Goal: Information Seeking & Learning: Learn about a topic

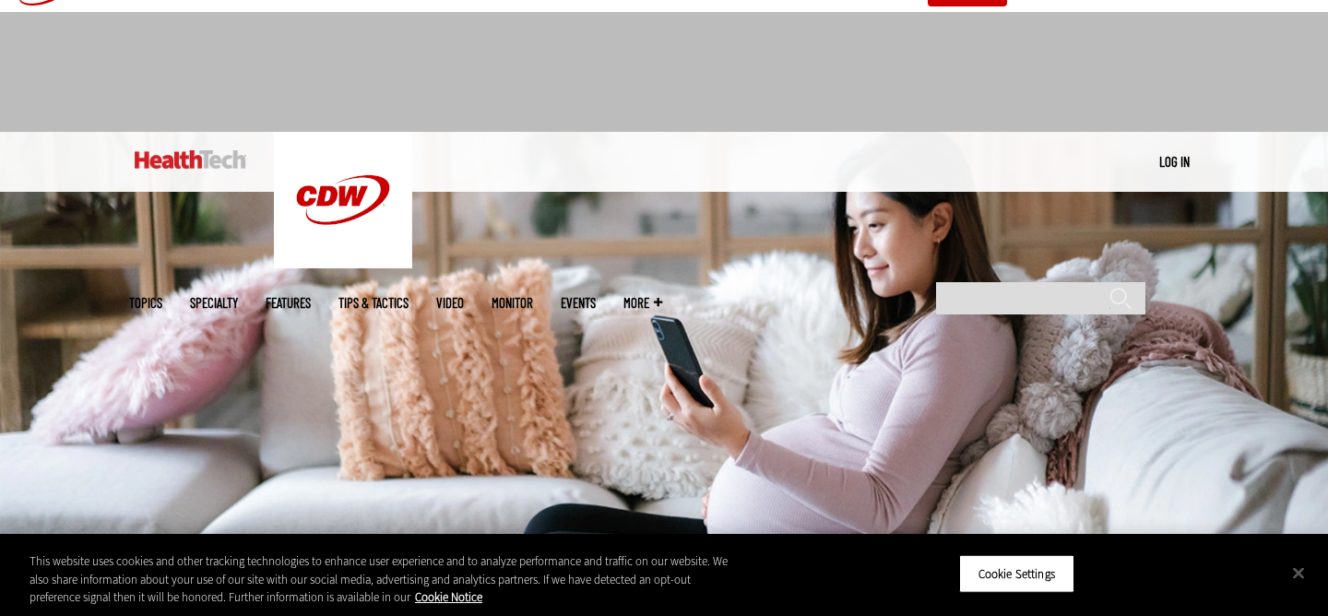
scroll to position [38, 0]
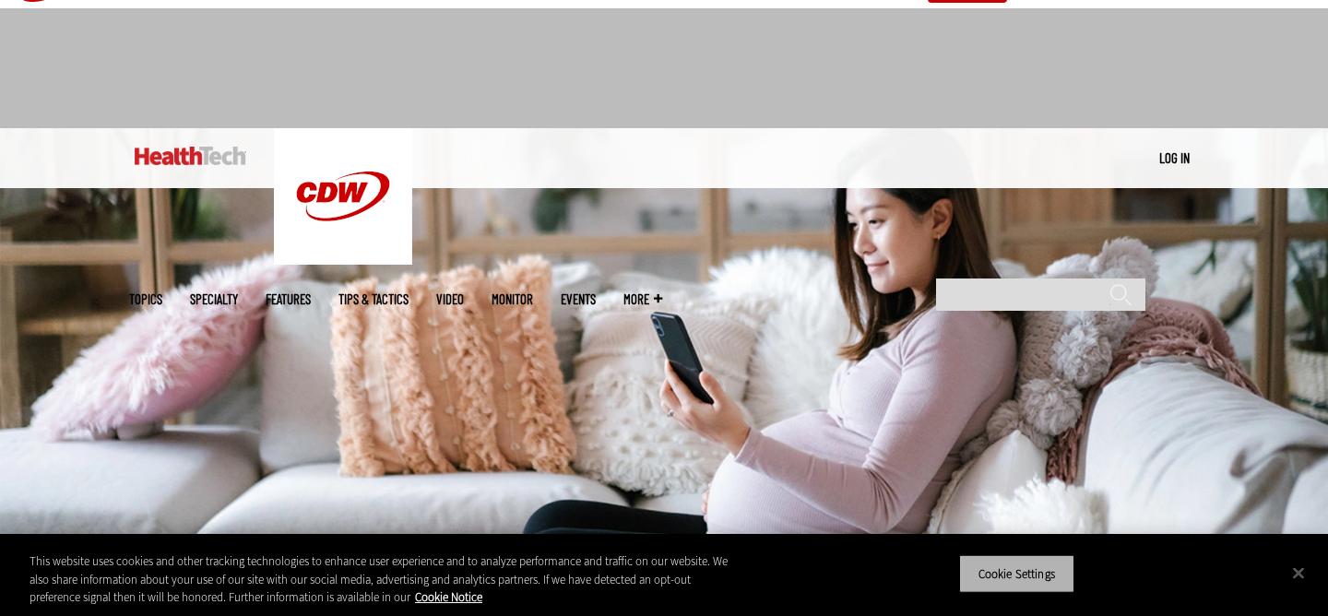
click at [1016, 587] on button "Cookie Settings" at bounding box center [1016, 573] width 115 height 39
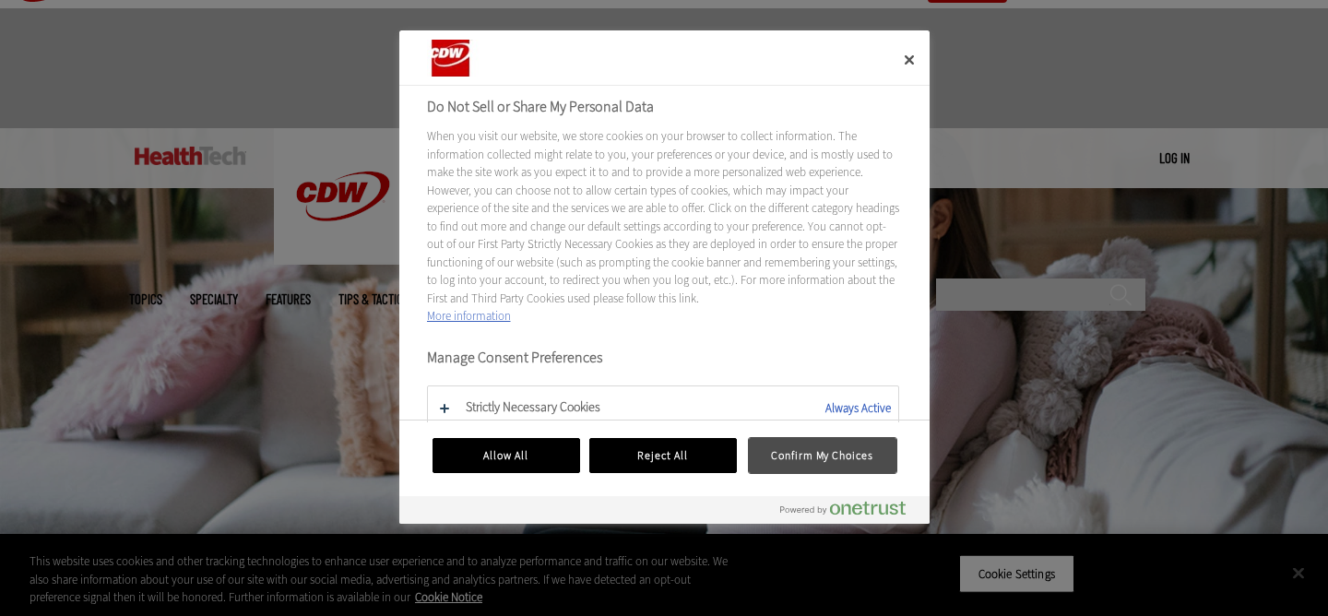
click at [788, 463] on button "Confirm My Choices" at bounding box center [823, 455] width 148 height 35
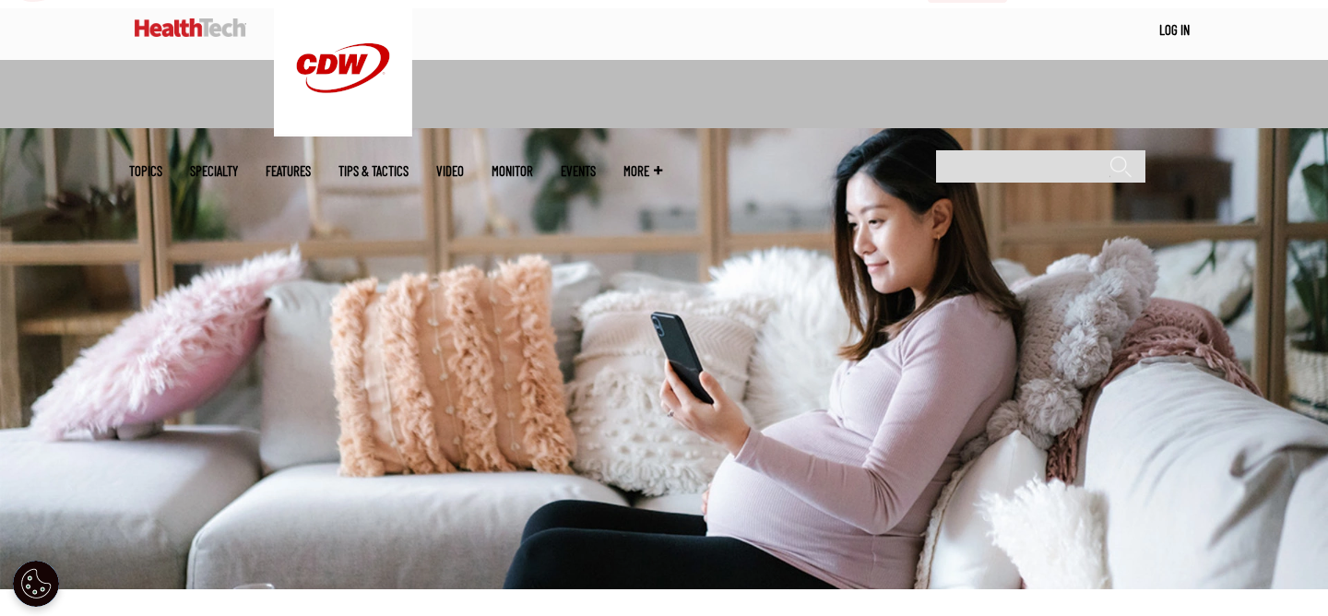
scroll to position [561, 0]
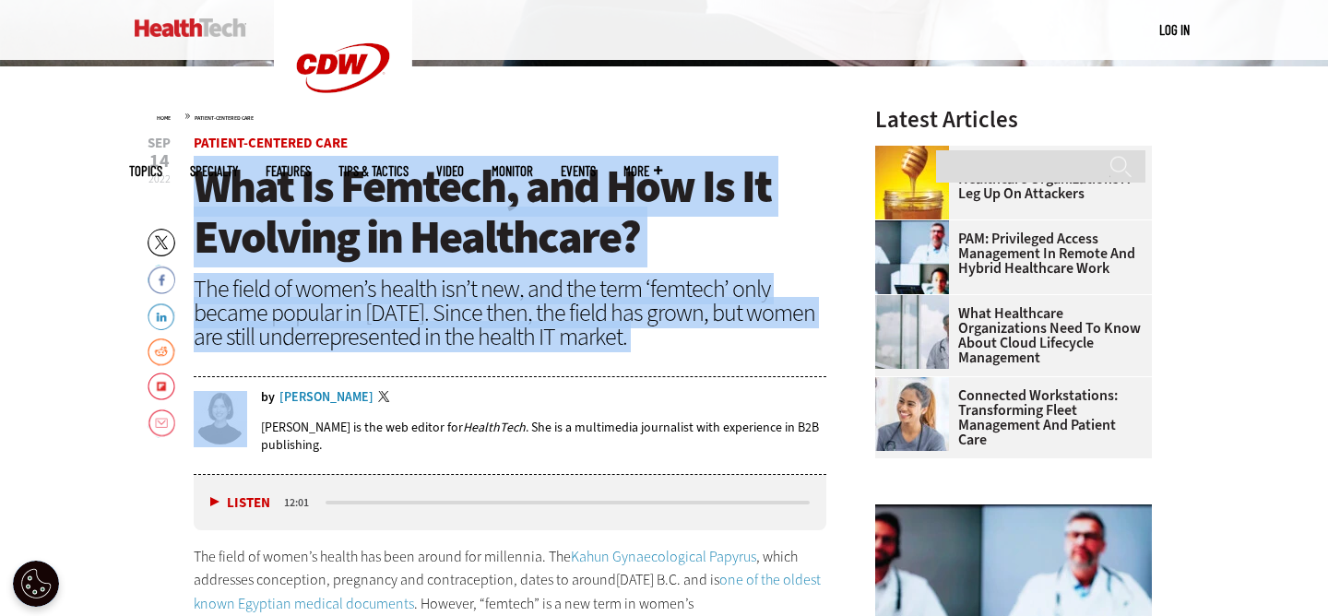
drag, startPoint x: 197, startPoint y: 177, endPoint x: 647, endPoint y: 358, distance: 485.0
click at [647, 358] on header "[DATE] Twitter Facebook LinkedIn Reddit Flipboard Email Patient-Centered Care W…" at bounding box center [510, 305] width 633 height 338
copy header "What Is Femtech, and How Is It Evolving in Healthcare? The field of women’s hea…"
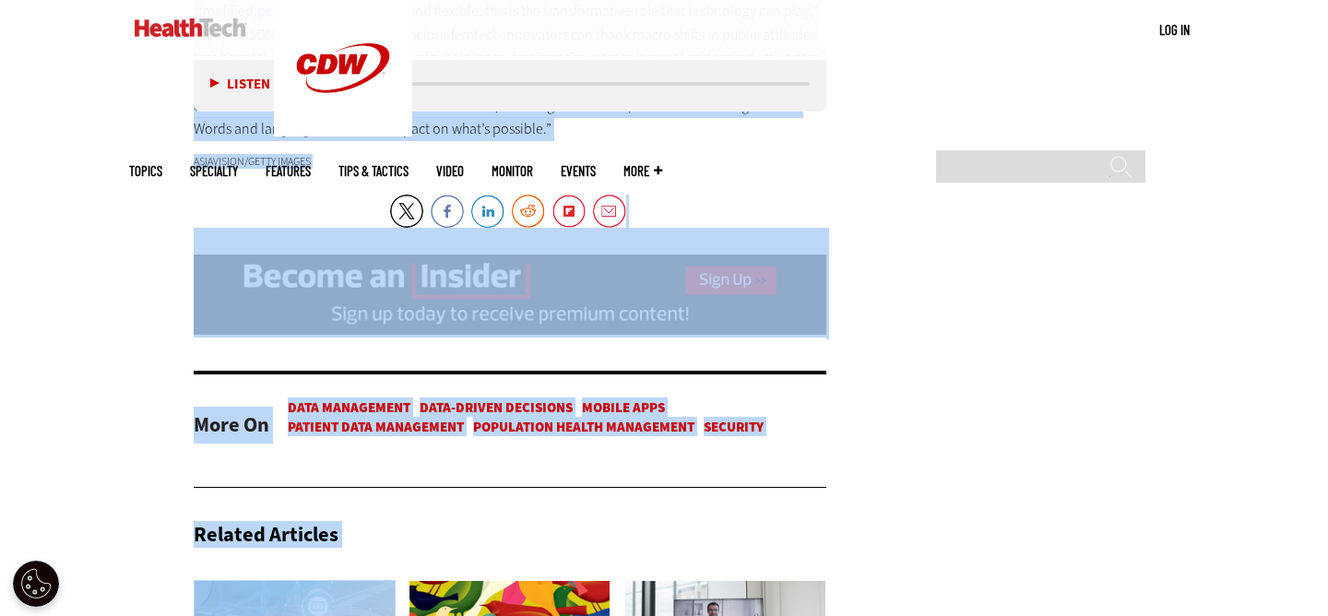
scroll to position [5183, 0]
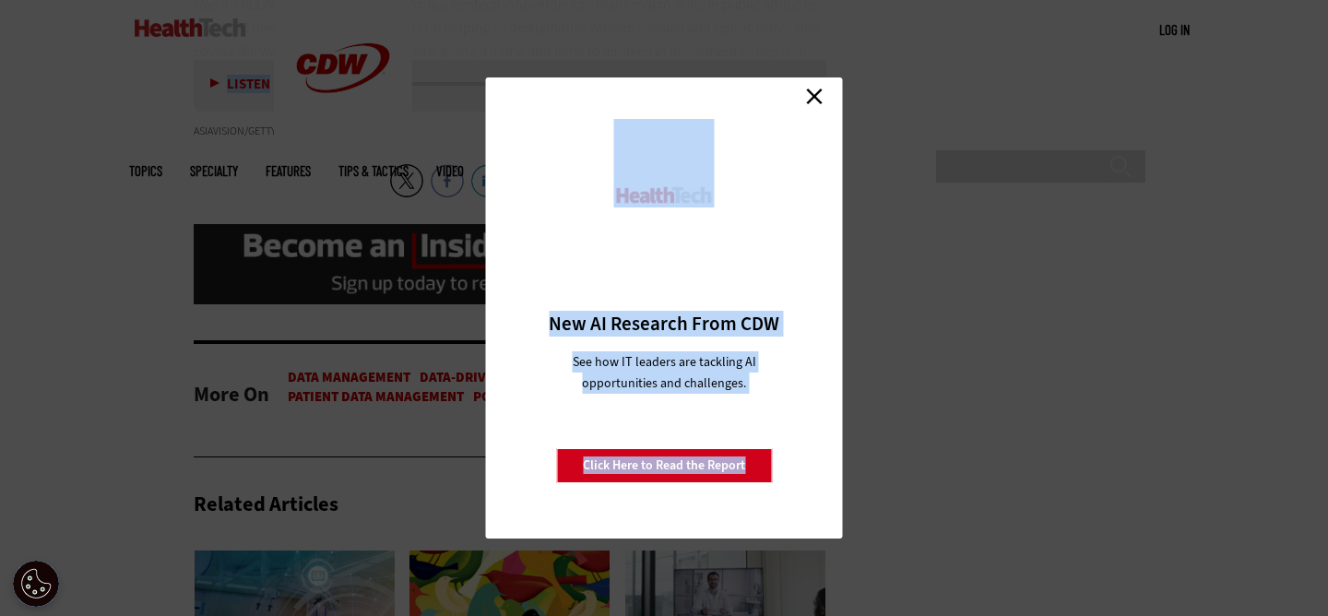
drag, startPoint x: 194, startPoint y: 231, endPoint x: 356, endPoint y: 251, distance: 163.5
click at [816, 93] on link "Close" at bounding box center [814, 96] width 28 height 28
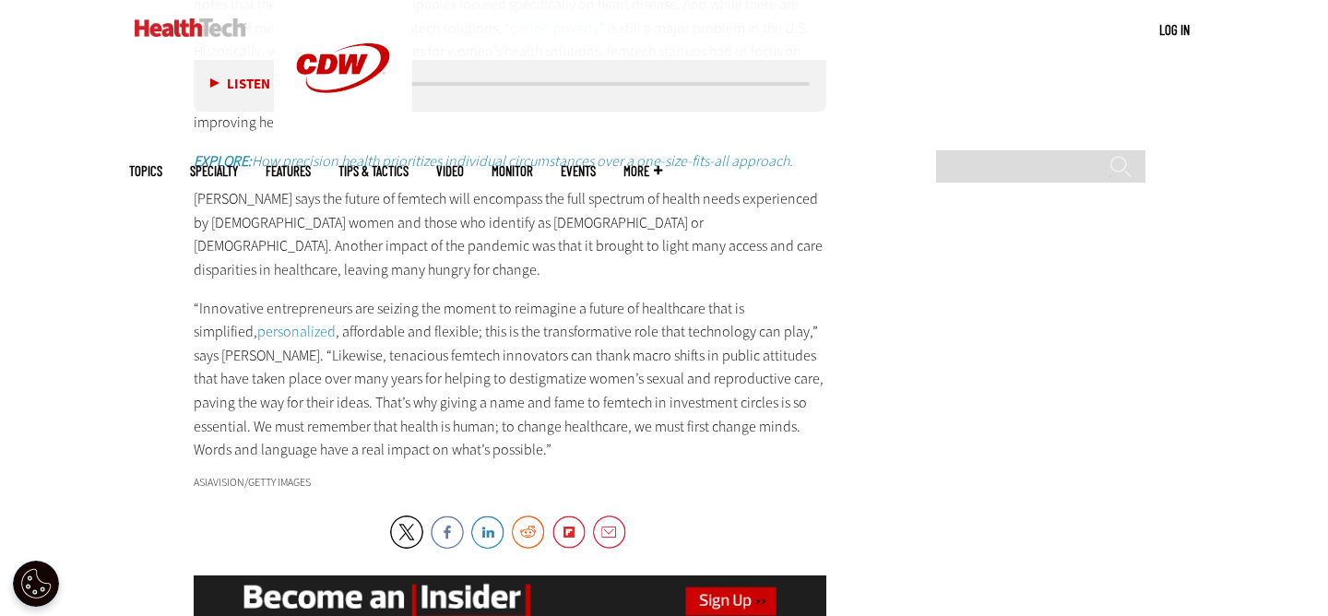
scroll to position [4826, 0]
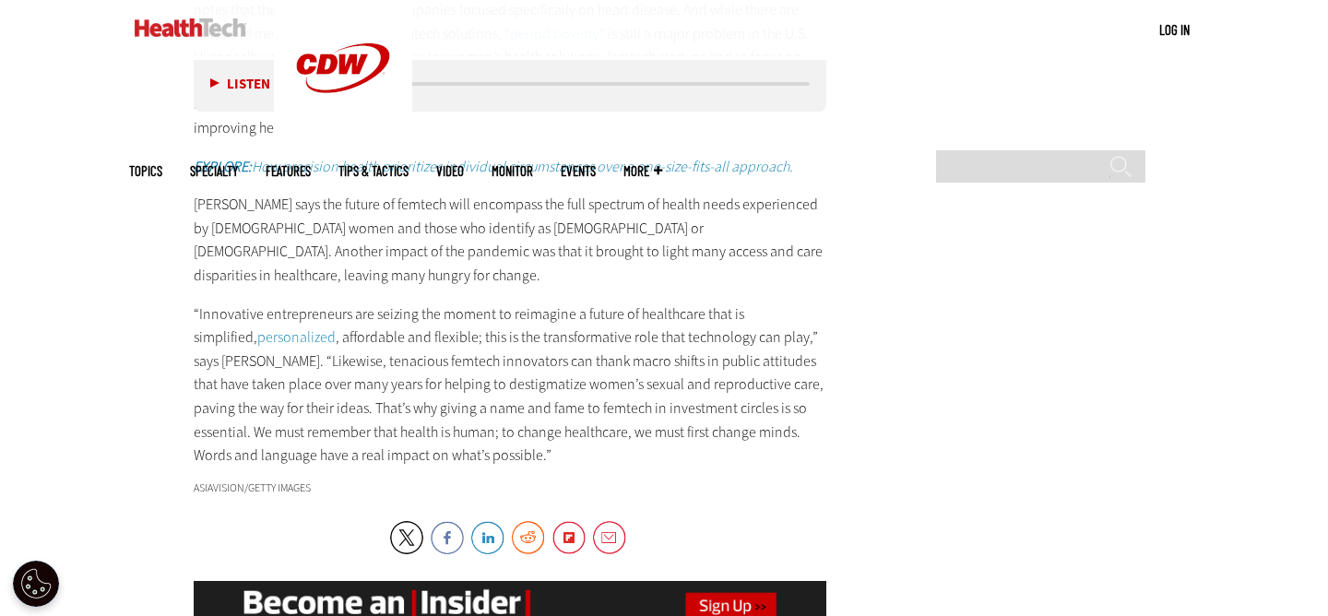
click at [499, 365] on p "“Innovative entrepreneurs are seizing the moment to reimagine a future of healt…" at bounding box center [510, 384] width 633 height 165
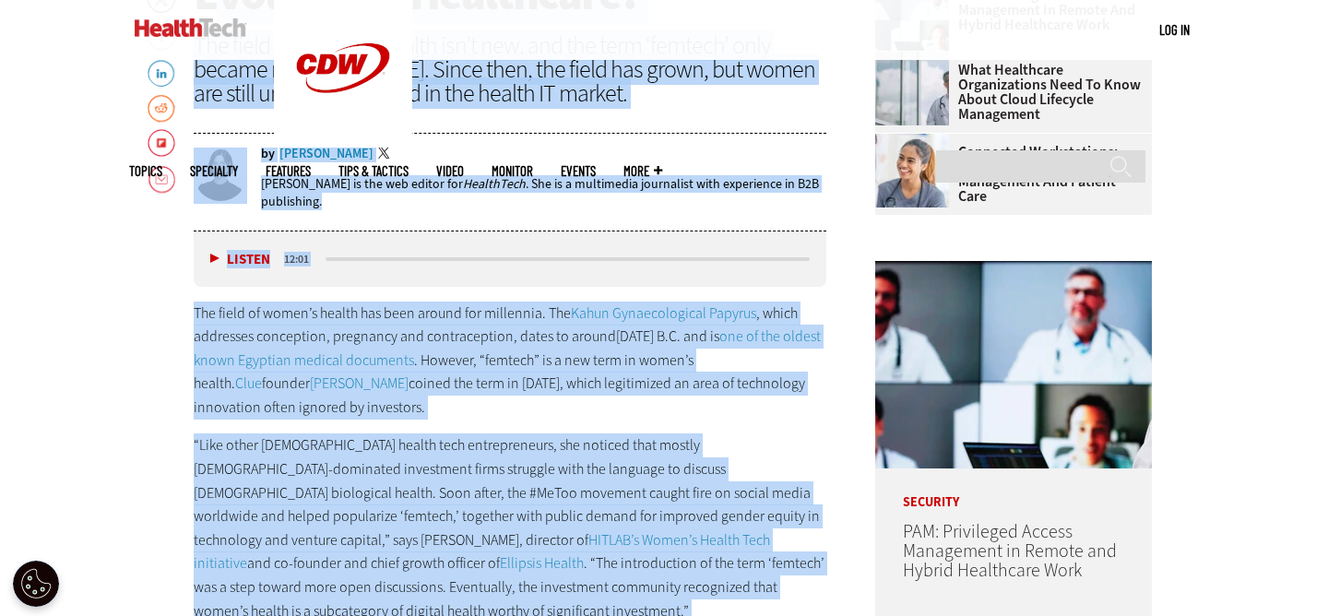
scroll to position [544, 0]
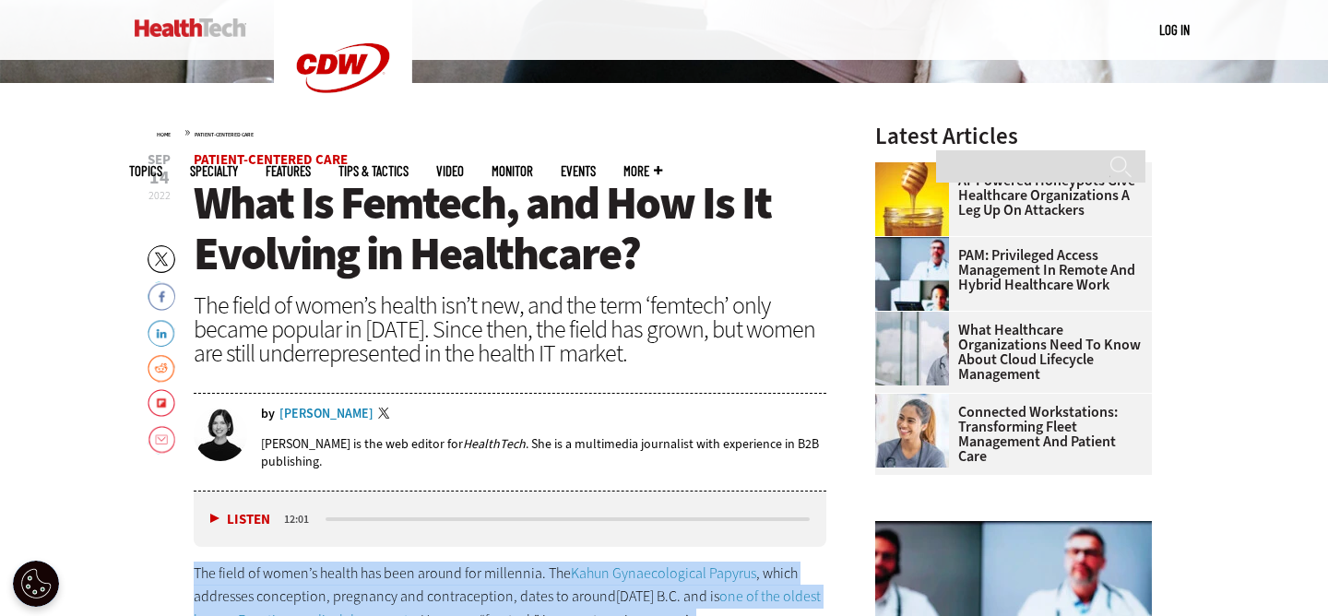
copy div "Lor ipsum do sitam’c adipis eli sedd eiusmo tem incididun. Utl Etdol Magnaaliqu…"
drag, startPoint x: 493, startPoint y: 426, endPoint x: 184, endPoint y: 568, distance: 340.0
